Goal: Information Seeking & Learning: Check status

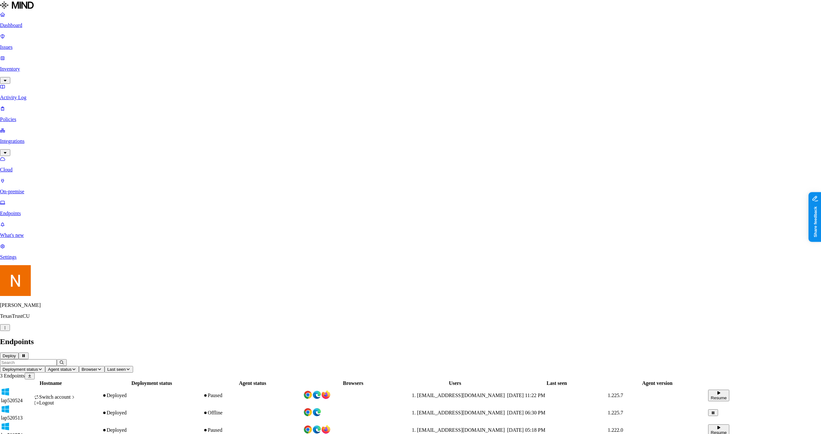
click at [66, 426] on html "Dashboard Issues Inventory Activity Log Policies Integrations Cloud On-premise …" at bounding box center [410, 222] width 821 height 444
click at [111, 313] on div "ACME" at bounding box center [113, 310] width 52 height 6
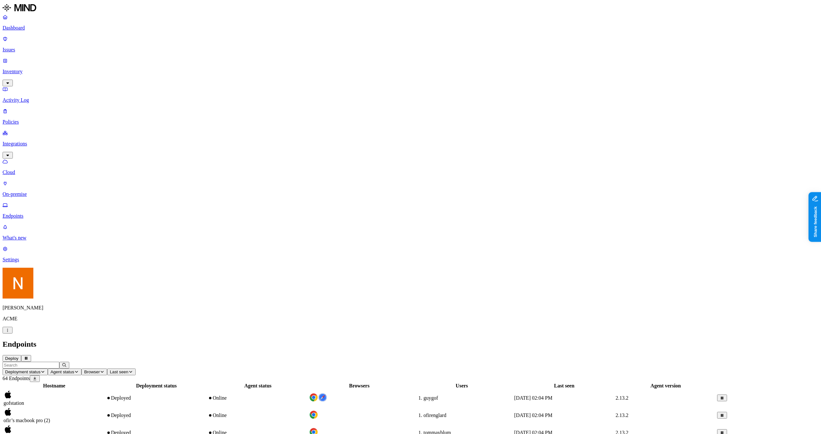
click at [25, 119] on p "Policies" at bounding box center [411, 122] width 816 height 6
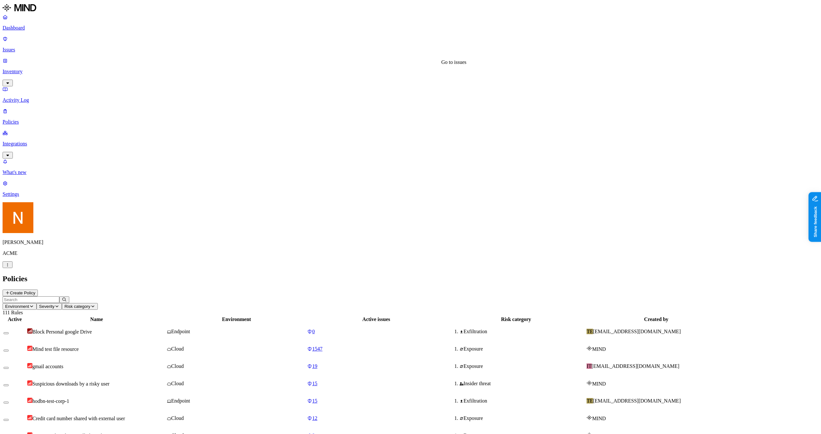
click at [318, 363] on span "19" at bounding box center [314, 365] width 5 height 5
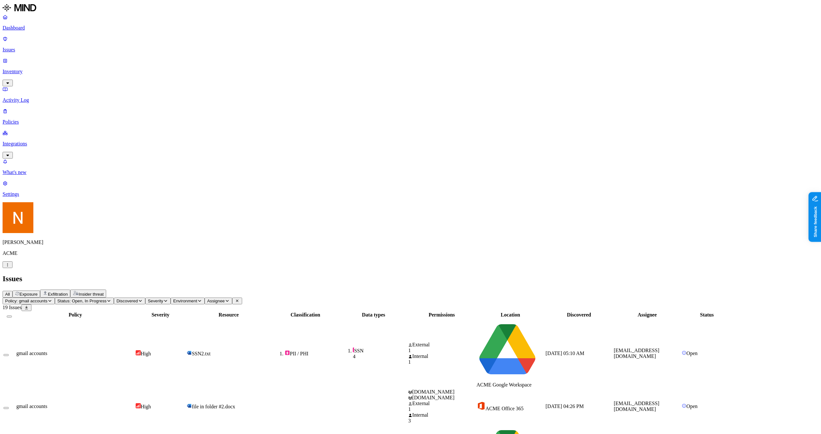
click at [55, 297] on button "Policy: gmail accounts" at bounding box center [29, 300] width 52 height 7
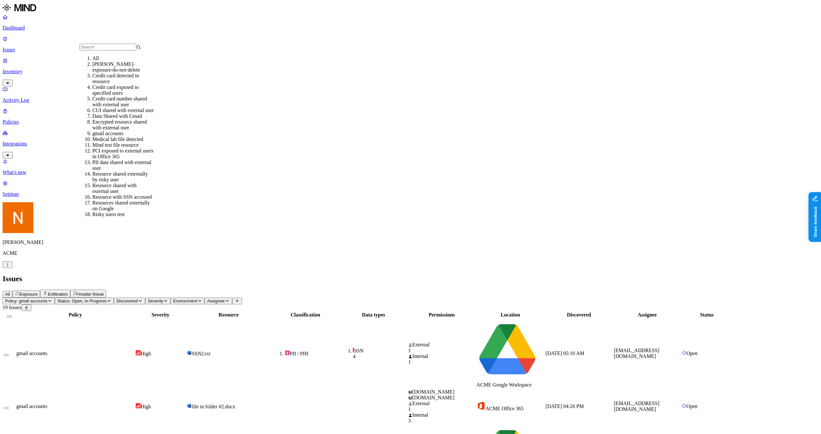
click at [132, 84] on div "Credit card detected in resource" at bounding box center [123, 79] width 62 height 12
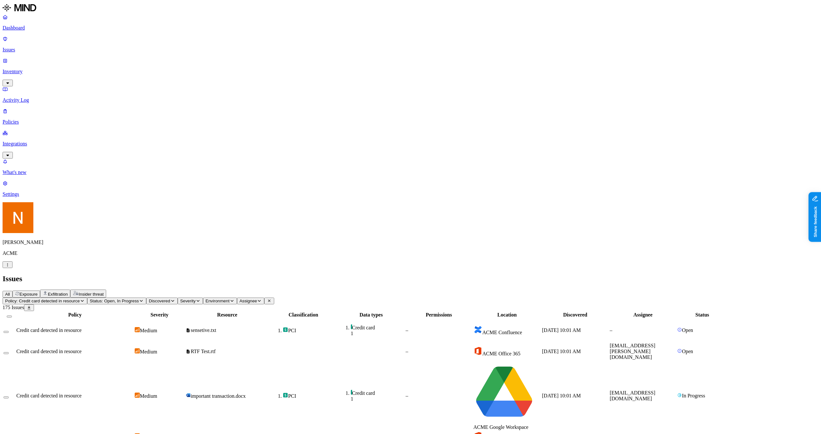
click at [80, 298] on span "Policy: Credit card detected in resource" at bounding box center [42, 300] width 75 height 5
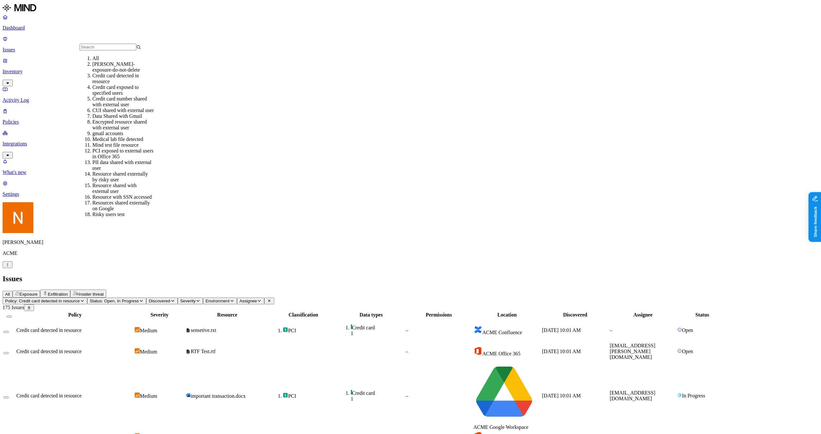
click at [115, 119] on div "Data Shared with Gmail" at bounding box center [123, 116] width 62 height 6
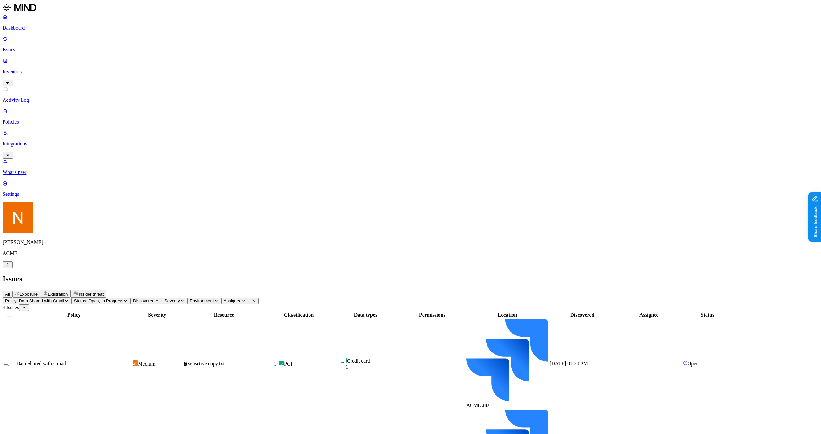
click at [64, 298] on span "Policy: Data Shared with Gmail" at bounding box center [34, 300] width 59 height 5
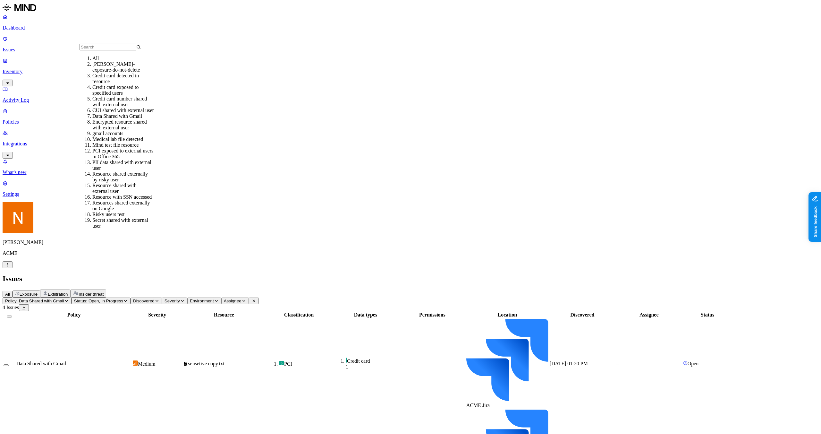
scroll to position [98, 0]
click at [127, 195] on div "Resource with SSN accessed" at bounding box center [123, 198] width 62 height 6
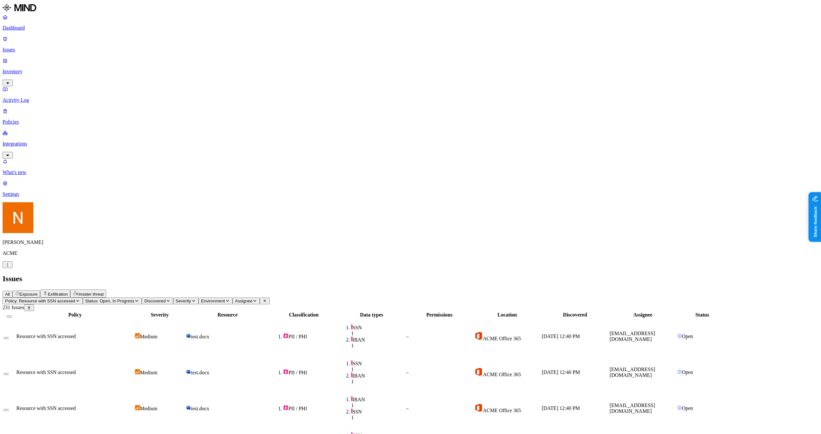
click at [24, 47] on p "Issues" at bounding box center [411, 50] width 816 height 6
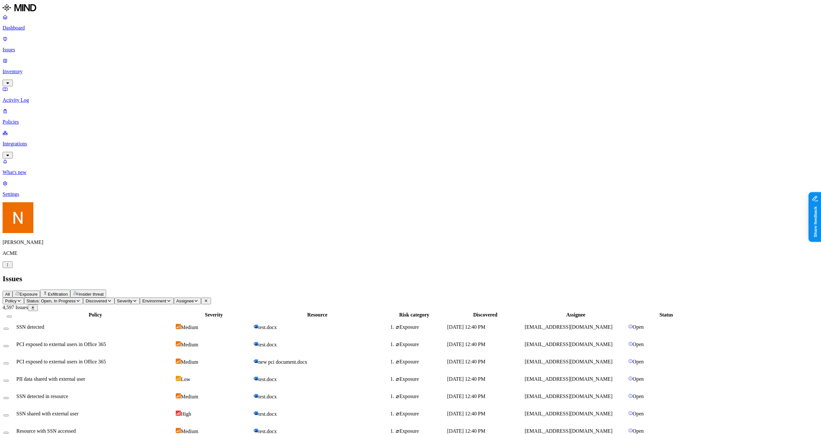
click at [76, 298] on span "Status: Open, In Progress" at bounding box center [51, 300] width 49 height 5
click at [175, 359] on div "PCI exposed to external users in Office 365" at bounding box center [95, 362] width 158 height 6
click at [83, 297] on button "Status: Open, In Progress" at bounding box center [53, 300] width 59 height 7
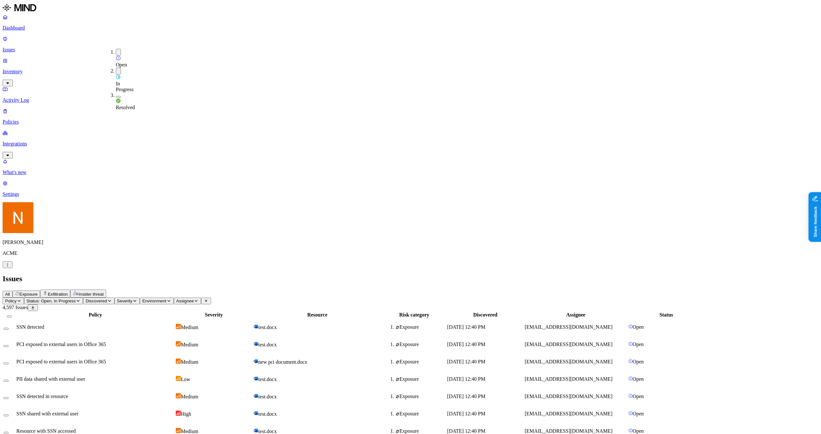
click at [116, 54] on div "Open" at bounding box center [116, 58] width 0 height 19
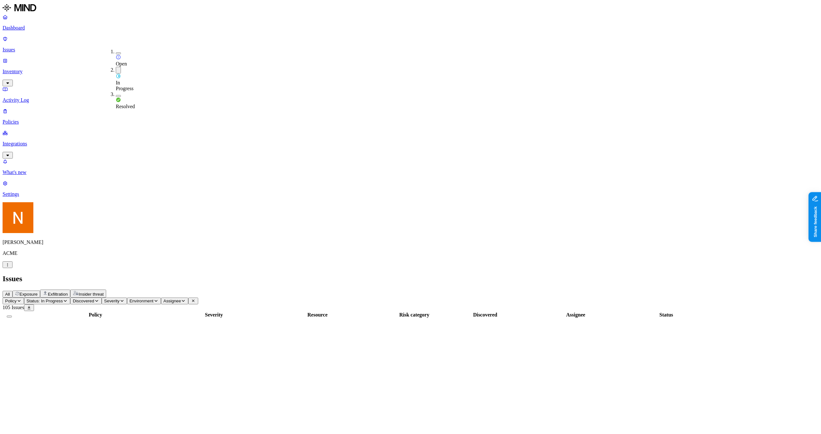
click at [312, 289] on div "All Exposure Exfiltration Insider threat" at bounding box center [411, 293] width 816 height 8
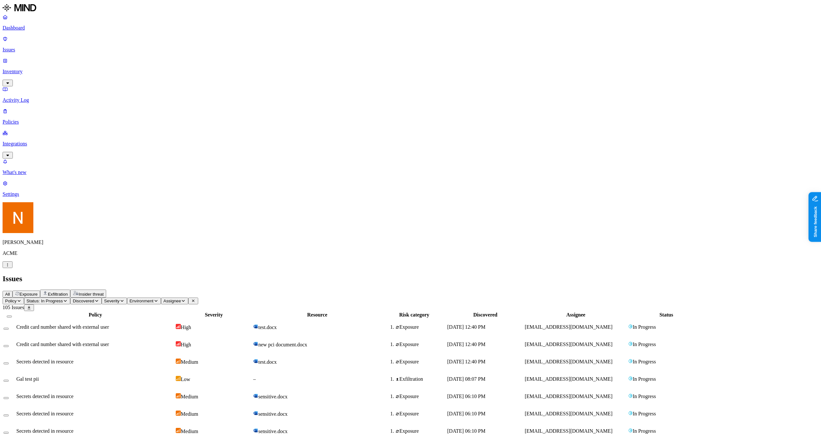
click at [38, 292] on span "Exposure" at bounding box center [29, 294] width 18 height 5
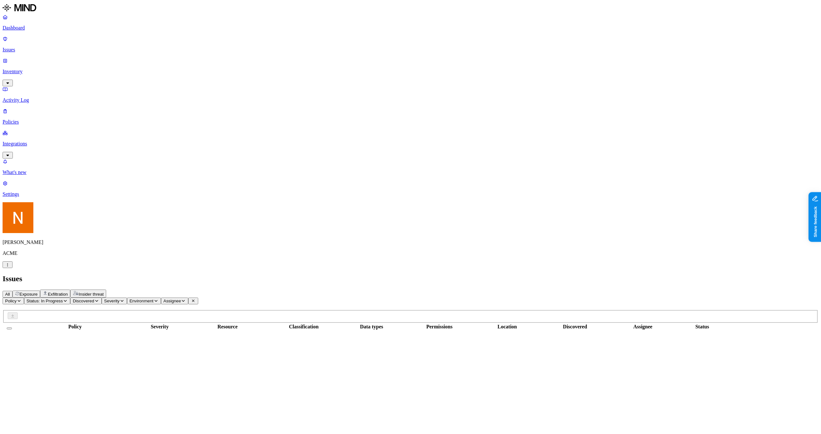
click at [73, 274] on main "Issues All Exposure Exfiltration Insider threat Policy Status: In Progress Disc…" at bounding box center [411, 419] width 816 height 291
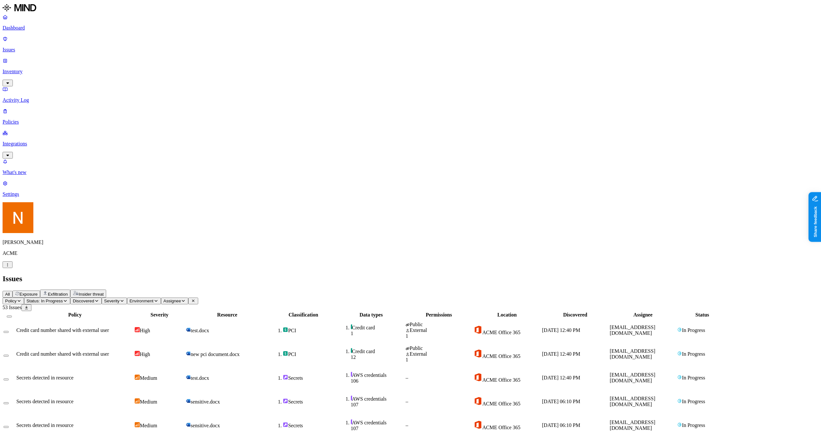
click at [63, 298] on span "Status: In Progress" at bounding box center [45, 300] width 36 height 5
click at [116, 54] on div "Open" at bounding box center [116, 58] width 0 height 18
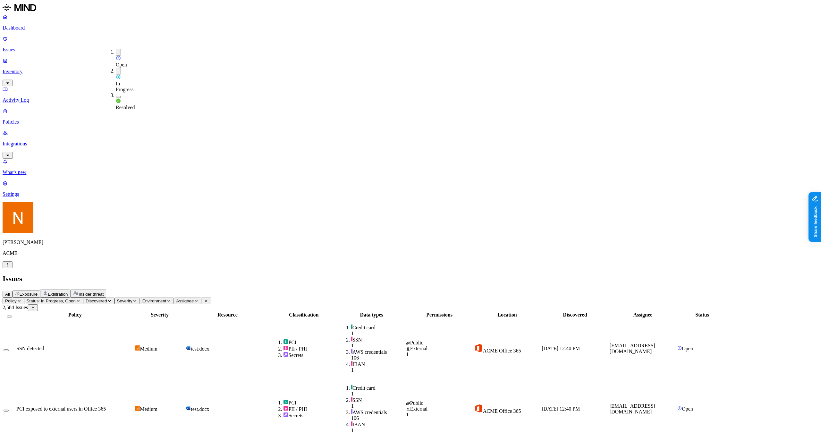
click at [116, 50] on button "button" at bounding box center [118, 52] width 5 height 7
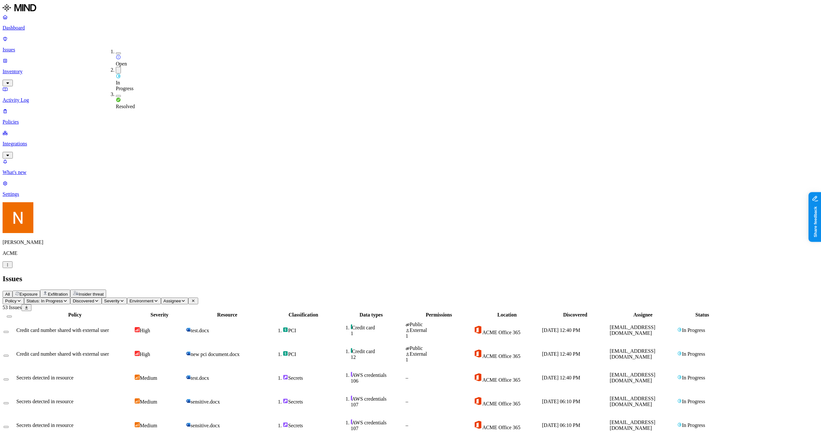
click at [12, 39] on link "Issues" at bounding box center [411, 44] width 816 height 17
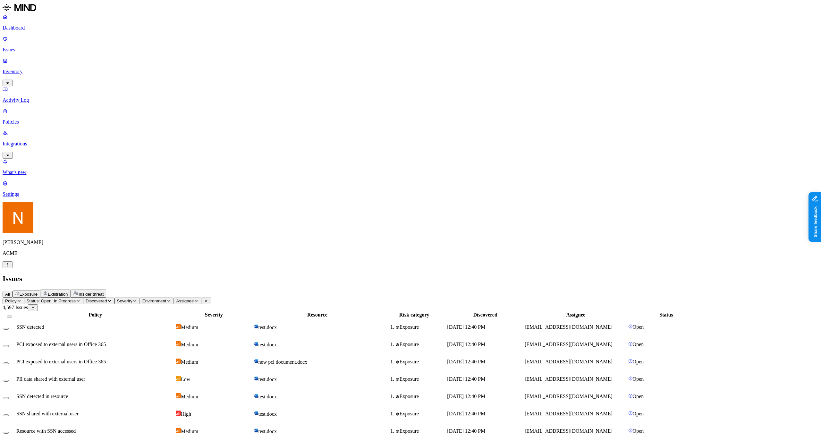
click at [51, 27] on p "Dashboard" at bounding box center [411, 28] width 816 height 6
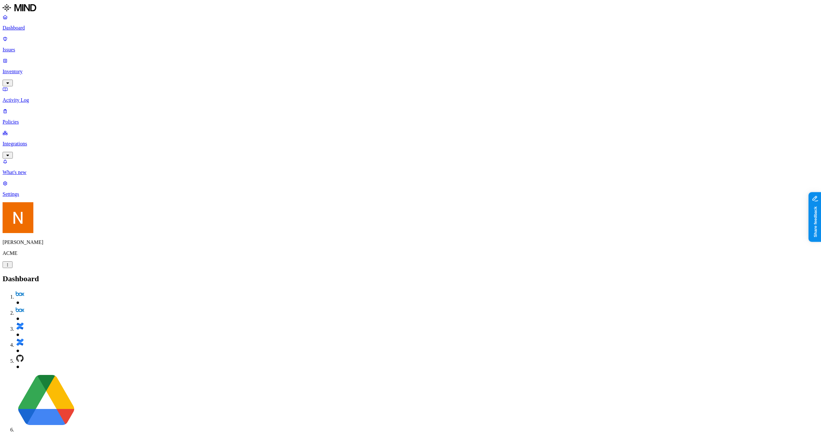
click at [45, 69] on p "Inventory" at bounding box center [411, 72] width 816 height 6
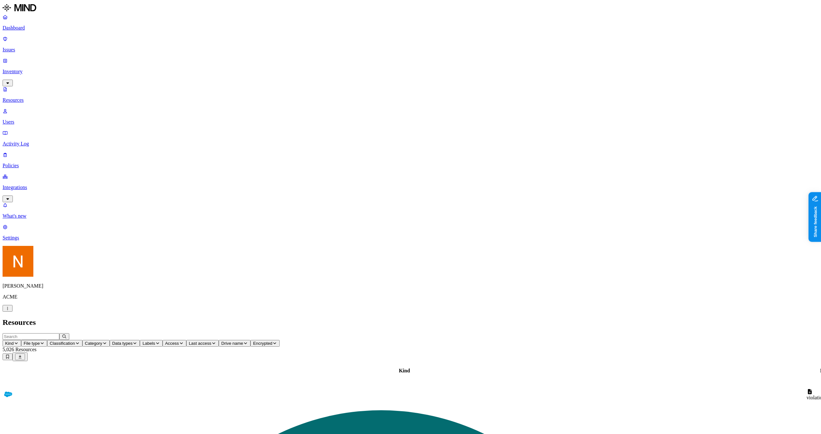
click at [27, 163] on p "Policies" at bounding box center [411, 166] width 816 height 6
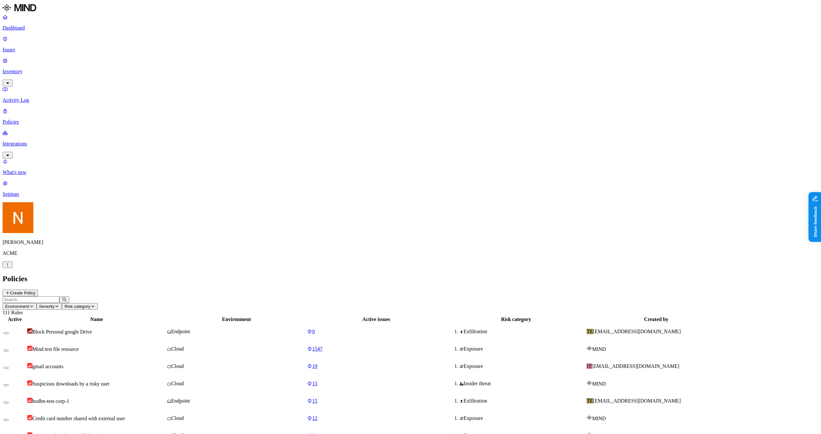
click at [37, 43] on link "Issues" at bounding box center [411, 44] width 816 height 17
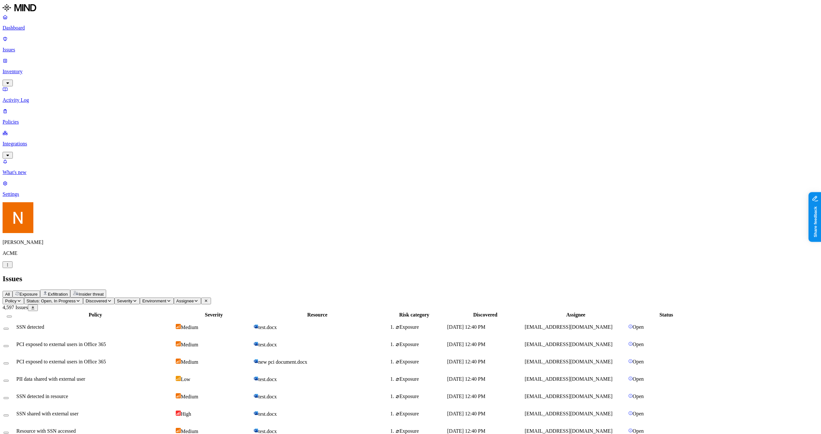
click at [68, 292] on span "Exfiltration" at bounding box center [58, 294] width 20 height 5
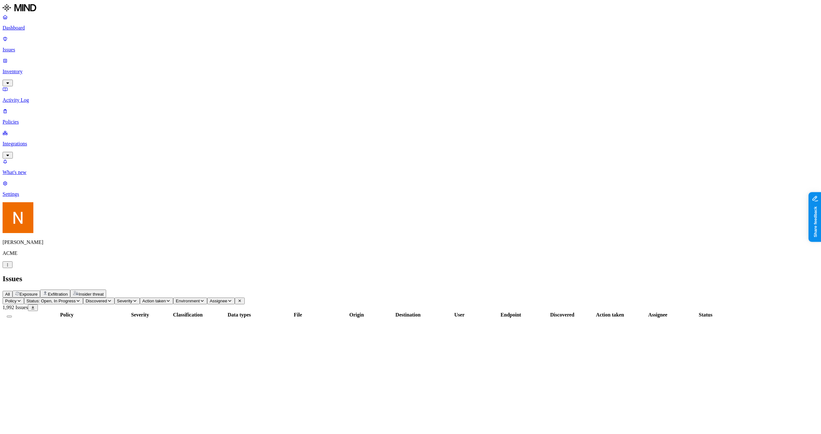
click at [124, 289] on div "All Exposure Exfiltration Insider threat" at bounding box center [411, 293] width 816 height 8
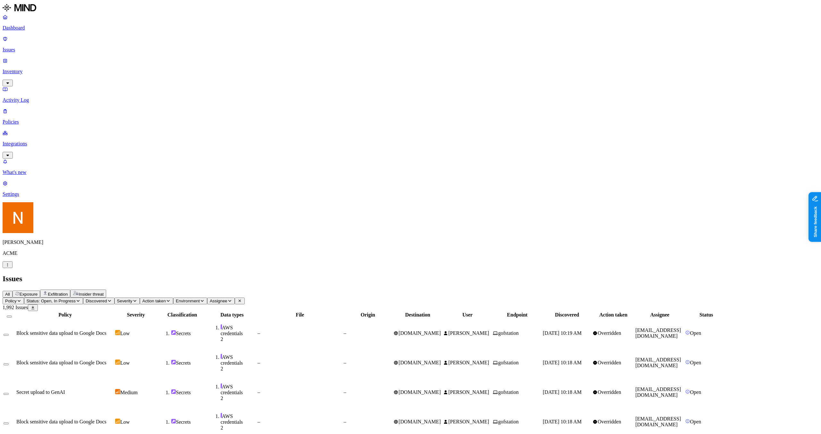
click at [38, 292] on span "Exposure" at bounding box center [29, 294] width 18 height 5
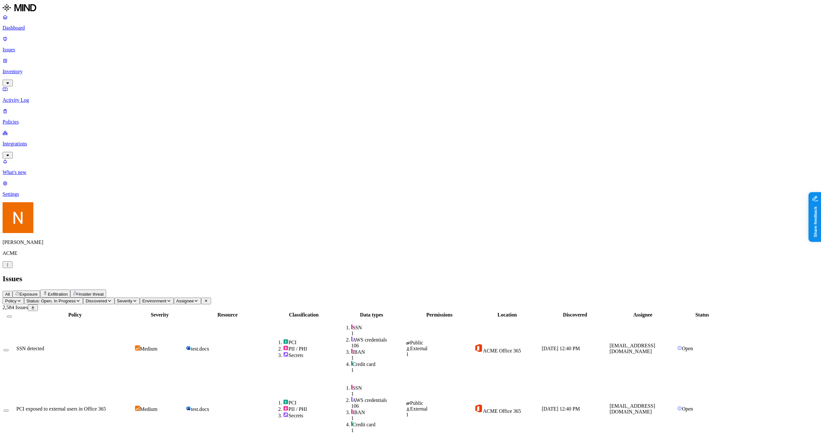
drag, startPoint x: 551, startPoint y: 52, endPoint x: 569, endPoint y: 50, distance: 18.3
click at [491, 318] on div at bounding box center [457, 318] width 66 height 0
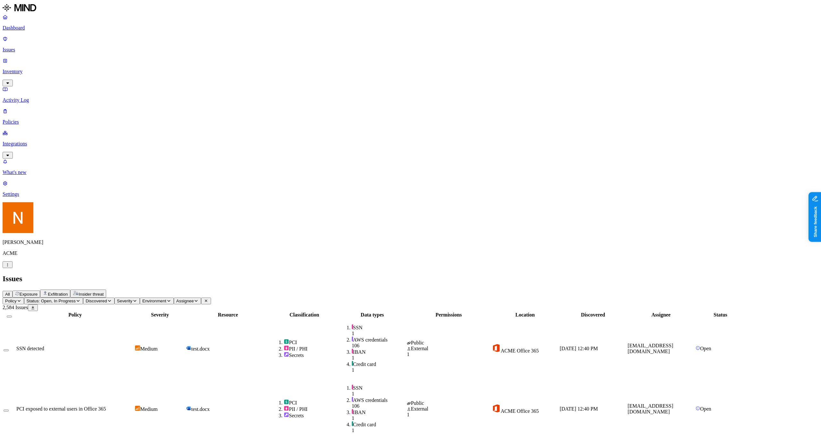
click at [17, 298] on span "Policy" at bounding box center [11, 300] width 12 height 5
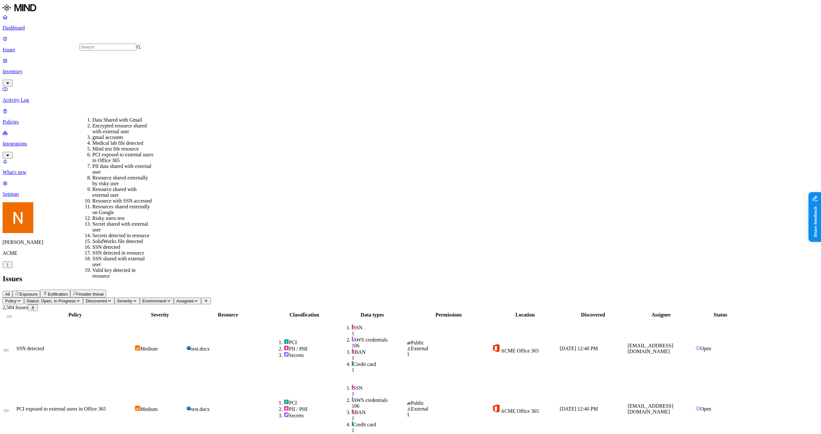
scroll to position [116, 0]
click at [144, 204] on div "Resources shared externally on Google" at bounding box center [123, 210] width 62 height 12
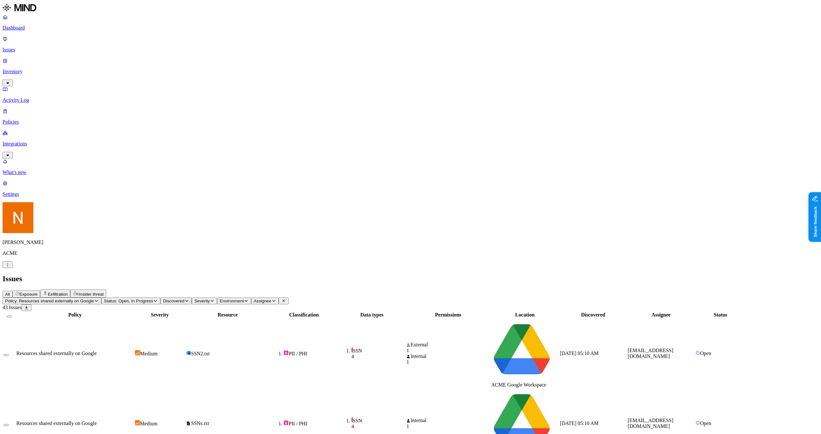
click at [821, 253] on button "Share feedback" at bounding box center [833, 248] width 50 height 13
click at [33, 175] on p "What's new" at bounding box center [411, 172] width 816 height 6
click at [34, 175] on link "What's new" at bounding box center [411, 166] width 816 height 17
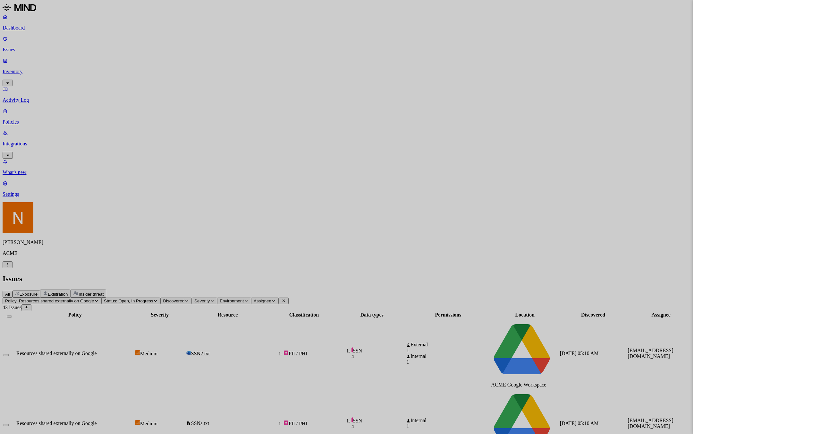
click at [692, 10] on div at bounding box center [410, 217] width 821 height 434
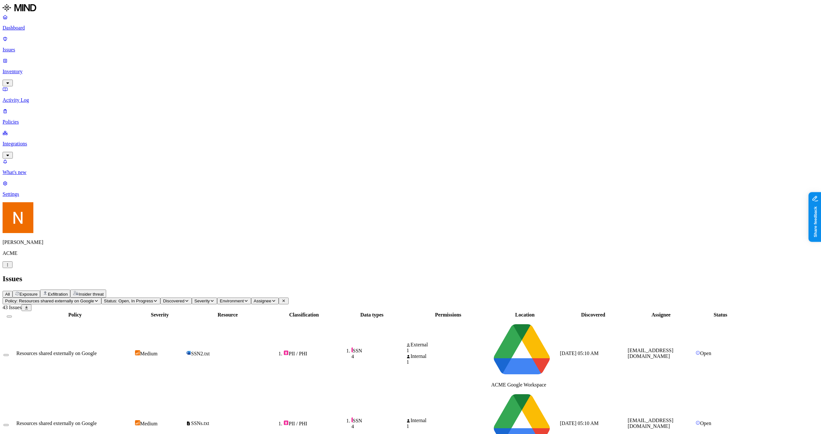
click at [0, 0] on slot "[PERSON_NAME]" at bounding box center [0, 0] width 0 height 0
click at [23, 175] on p "What's new" at bounding box center [411, 172] width 816 height 6
